Goal: Book appointment/travel/reservation

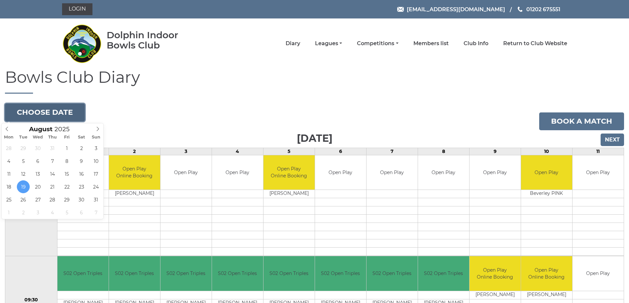
click at [70, 111] on button "Choose date" at bounding box center [45, 113] width 80 height 18
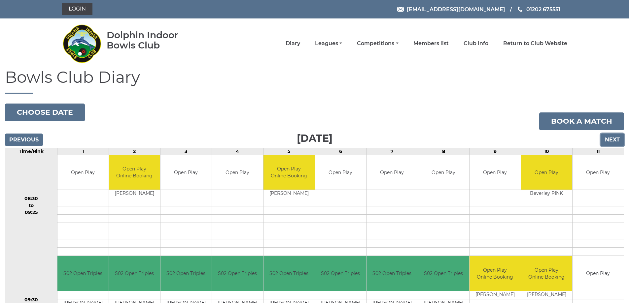
click at [608, 138] on input "Next" at bounding box center [611, 140] width 23 height 13
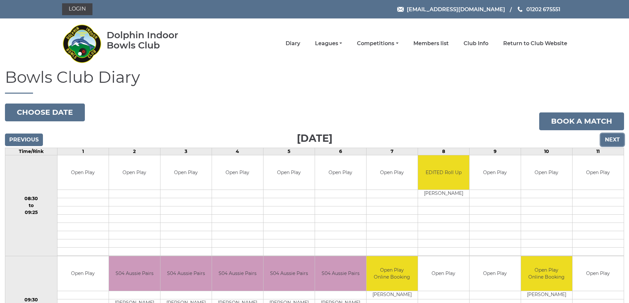
click at [610, 136] on input "Next" at bounding box center [611, 140] width 23 height 13
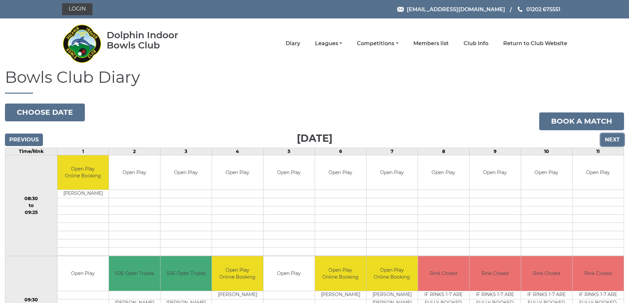
click at [610, 142] on input "Next" at bounding box center [611, 140] width 23 height 13
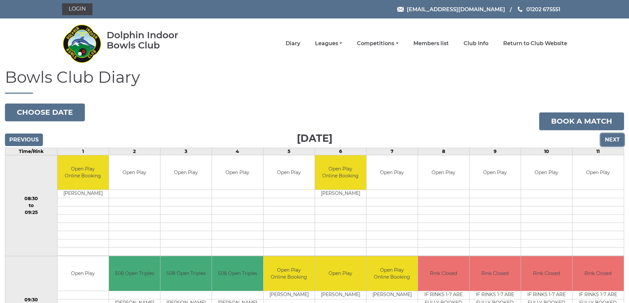
click at [610, 142] on input "Next" at bounding box center [611, 140] width 23 height 13
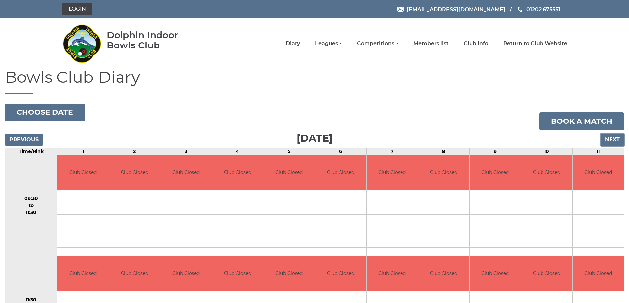
click at [610, 142] on input "Next" at bounding box center [611, 140] width 23 height 13
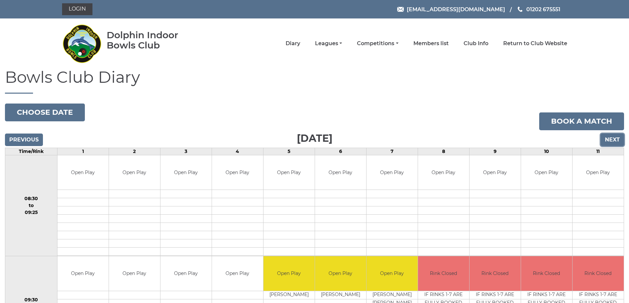
click at [608, 136] on input "Next" at bounding box center [611, 140] width 23 height 13
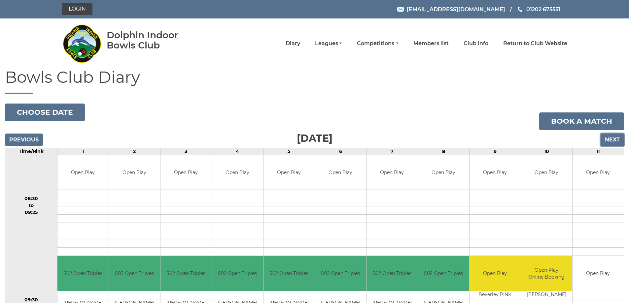
click at [608, 136] on input "Next" at bounding box center [611, 140] width 23 height 13
click at [612, 136] on input "Next" at bounding box center [611, 140] width 23 height 13
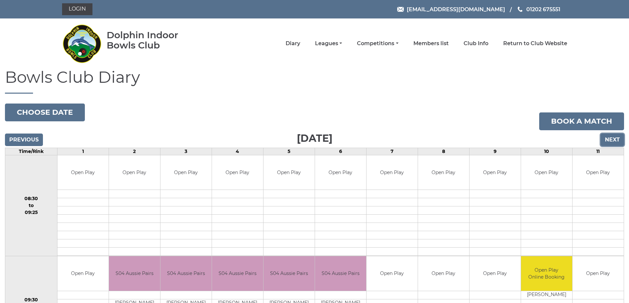
click at [612, 135] on input "Next" at bounding box center [611, 140] width 23 height 13
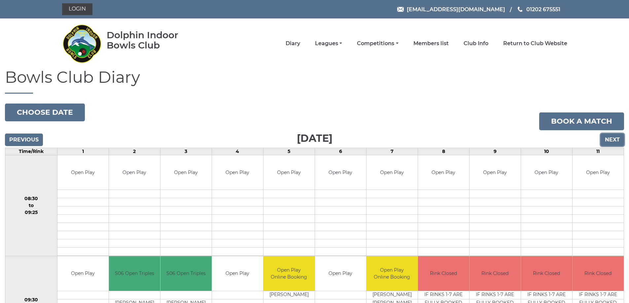
click at [612, 135] on input "Next" at bounding box center [611, 140] width 23 height 13
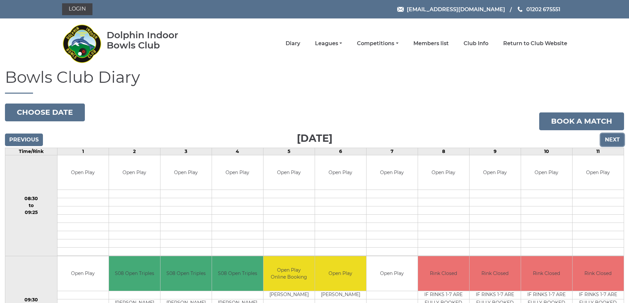
click at [612, 136] on input "Next" at bounding box center [611, 140] width 23 height 13
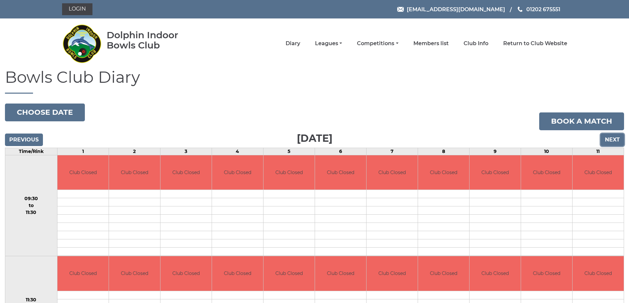
click at [612, 136] on input "Next" at bounding box center [611, 140] width 23 height 13
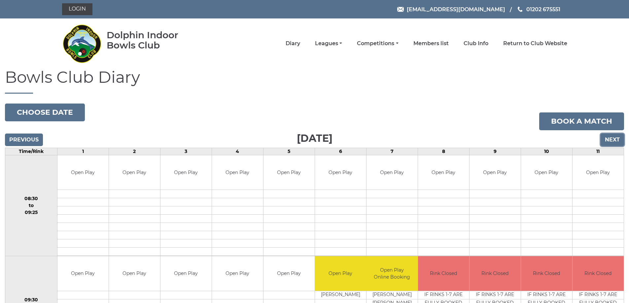
click at [612, 139] on input "Next" at bounding box center [611, 140] width 23 height 13
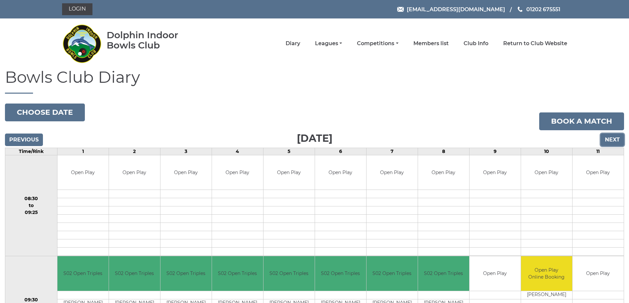
click at [612, 139] on input "Next" at bounding box center [611, 140] width 23 height 13
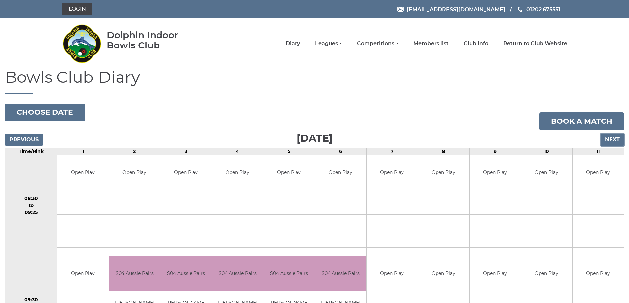
click at [612, 139] on input "Next" at bounding box center [611, 140] width 23 height 13
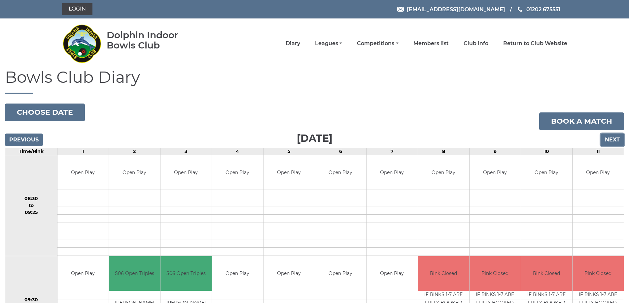
click at [612, 139] on input "Next" at bounding box center [611, 140] width 23 height 13
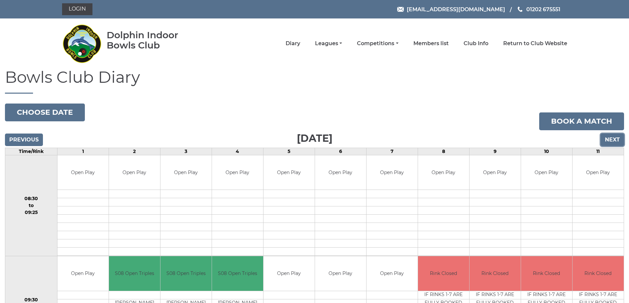
click at [612, 140] on input "Next" at bounding box center [611, 140] width 23 height 13
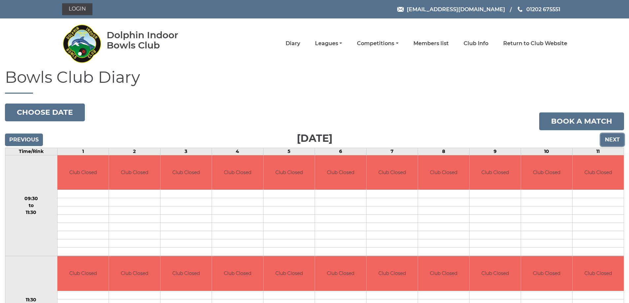
click at [612, 140] on input "Next" at bounding box center [611, 140] width 23 height 13
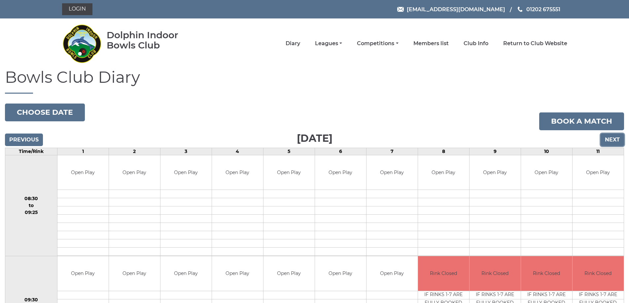
click at [612, 137] on input "Next" at bounding box center [611, 140] width 23 height 13
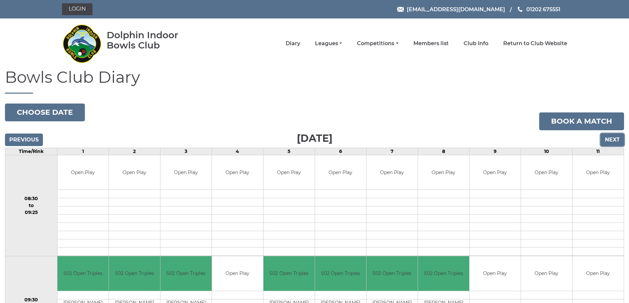
click at [612, 137] on input "Next" at bounding box center [611, 140] width 23 height 13
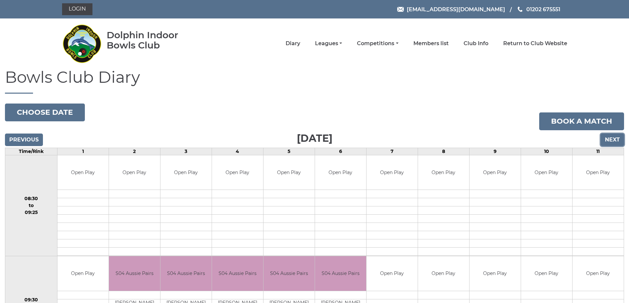
drag, startPoint x: 0, startPoint y: 0, endPoint x: 612, endPoint y: 138, distance: 627.1
click at [612, 138] on input "Next" at bounding box center [611, 140] width 23 height 13
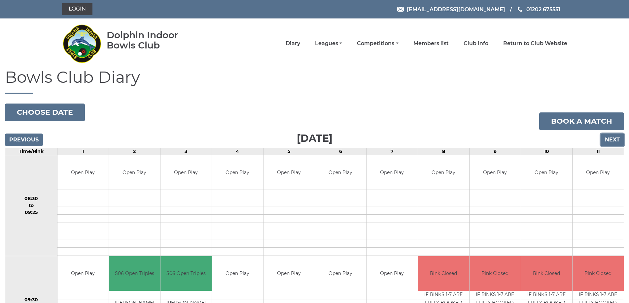
click at [612, 138] on input "Next" at bounding box center [611, 140] width 23 height 13
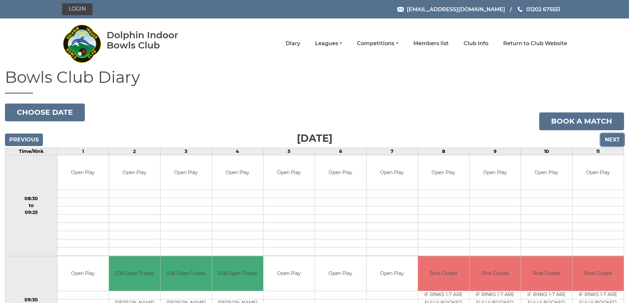
click at [612, 138] on input "Next" at bounding box center [611, 140] width 23 height 13
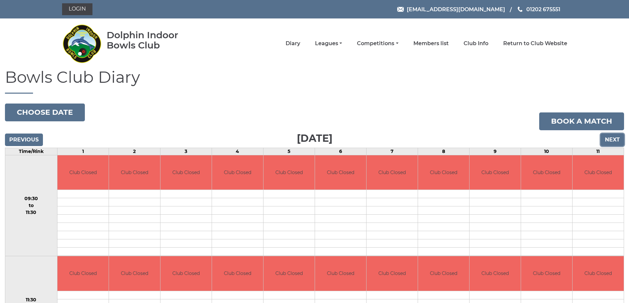
click at [612, 138] on input "Next" at bounding box center [611, 140] width 23 height 13
